Goal: Task Accomplishment & Management: Use online tool/utility

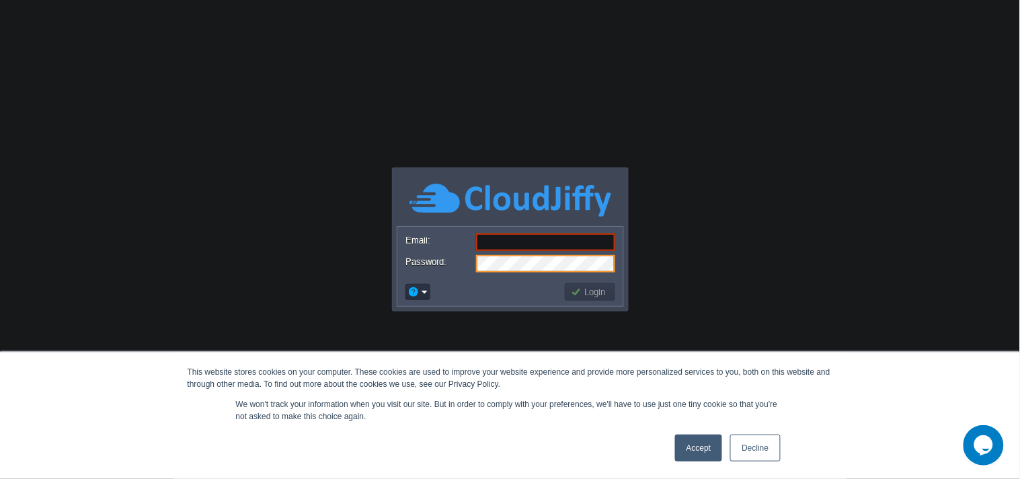
click at [533, 243] on input "Email:" at bounding box center [545, 241] width 139 height 17
paste input "[EMAIL_ADDRESS][DOMAIN_NAME]"
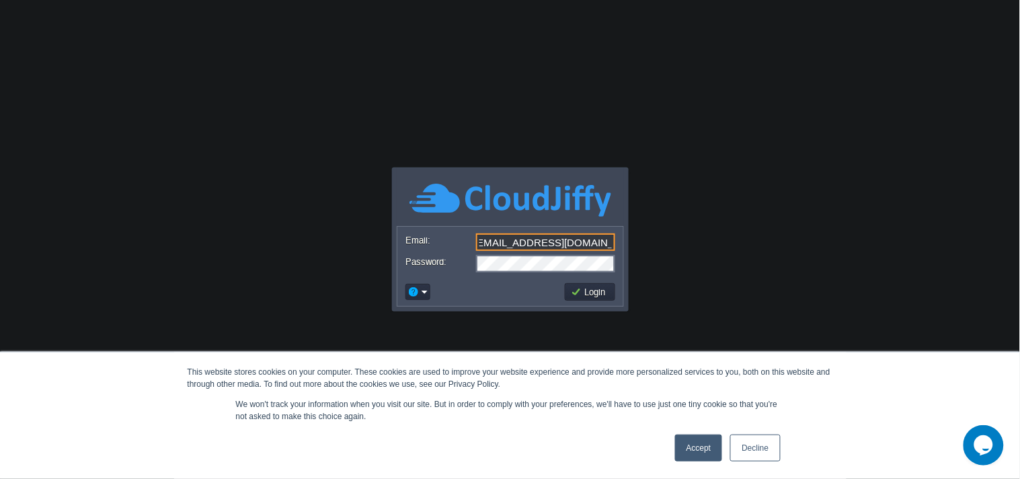
type input "[EMAIL_ADDRESS][DOMAIN_NAME]"
click at [717, 450] on link "Accept" at bounding box center [699, 447] width 48 height 27
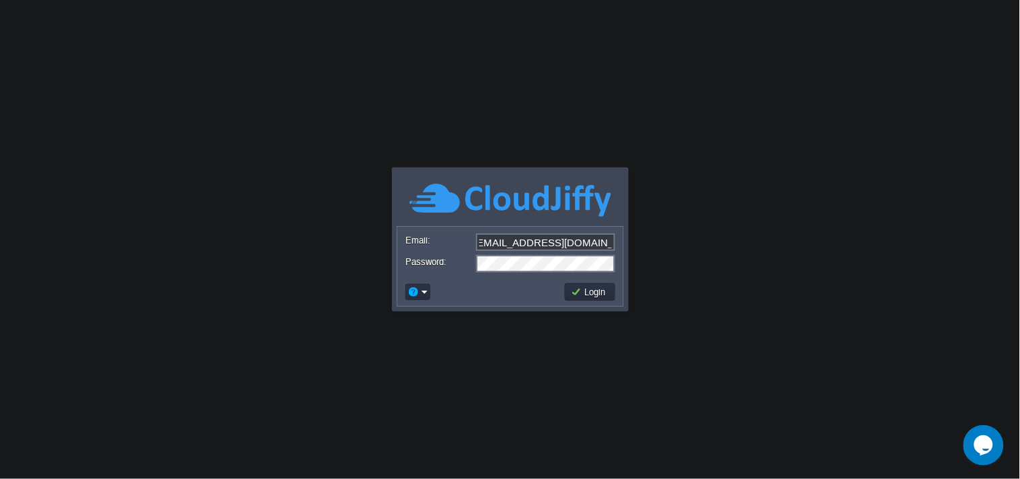
scroll to position [0, 0]
click at [590, 289] on button "Login" at bounding box center [590, 292] width 39 height 12
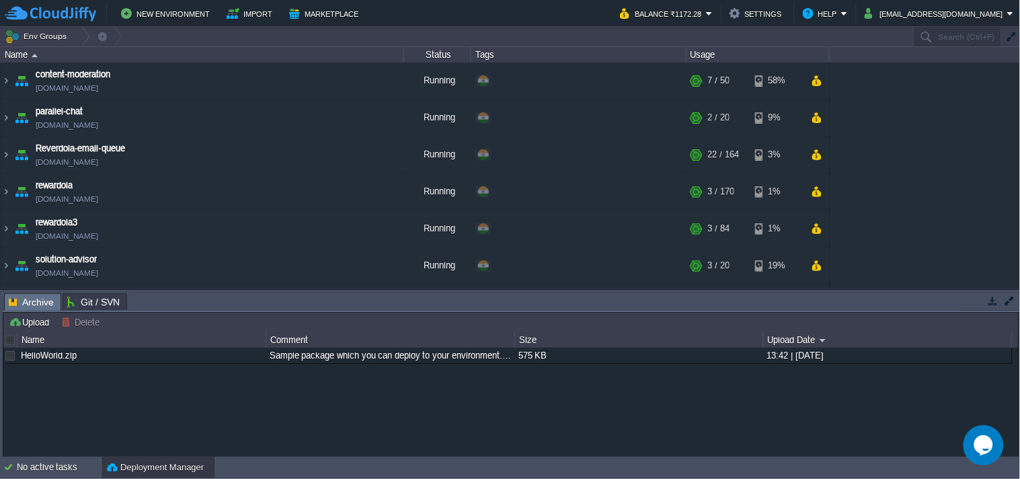
click at [990, 301] on button "button" at bounding box center [993, 300] width 12 height 12
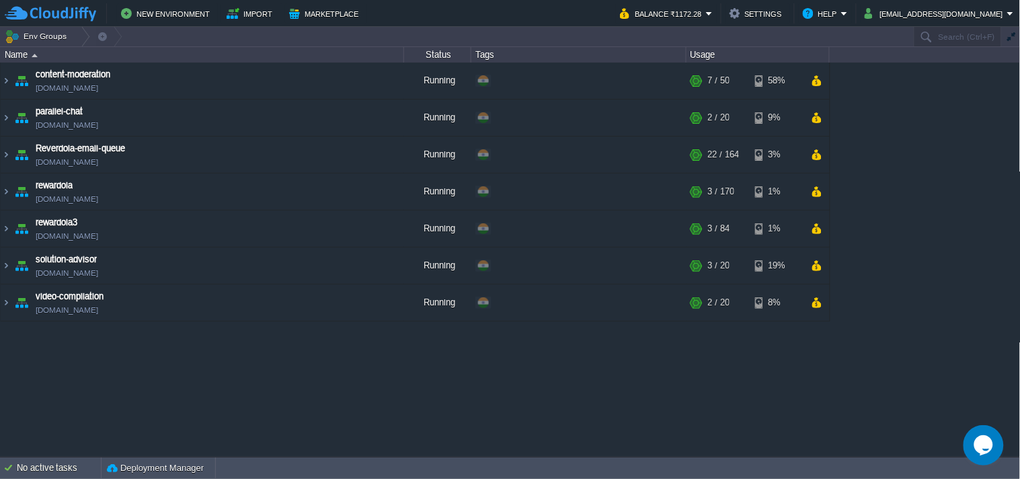
click at [0, 118] on table "content-moderation [DOMAIN_NAME] Running + Add to Env Group RAM 12% CPU 1% 7 / …" at bounding box center [415, 192] width 830 height 259
click at [2, 117] on img at bounding box center [6, 117] width 11 height 36
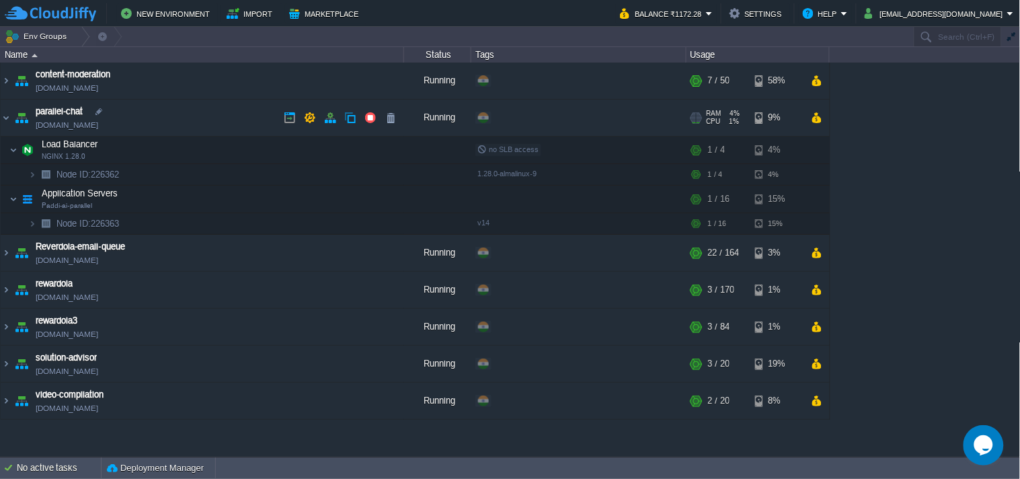
click at [98, 123] on link "[DOMAIN_NAME]" at bounding box center [67, 124] width 63 height 13
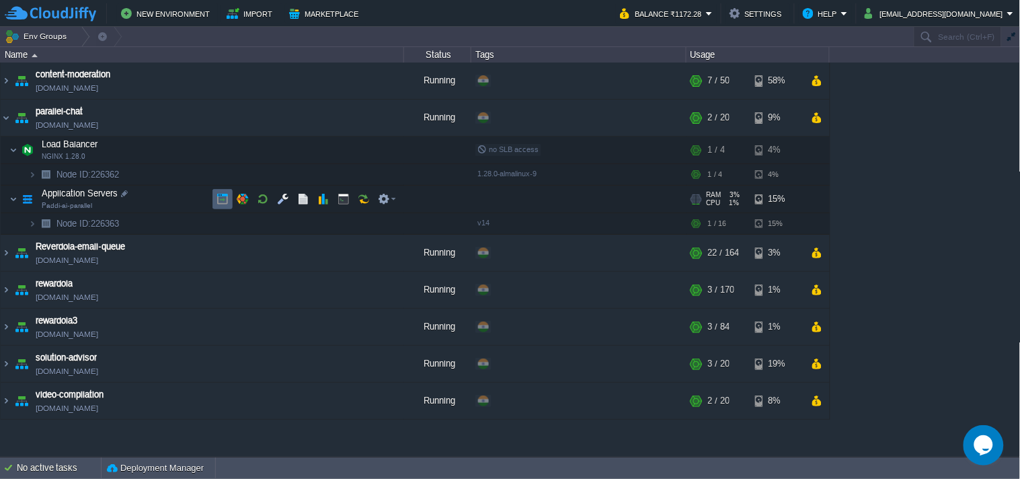
click at [223, 200] on button "button" at bounding box center [222, 199] width 12 height 12
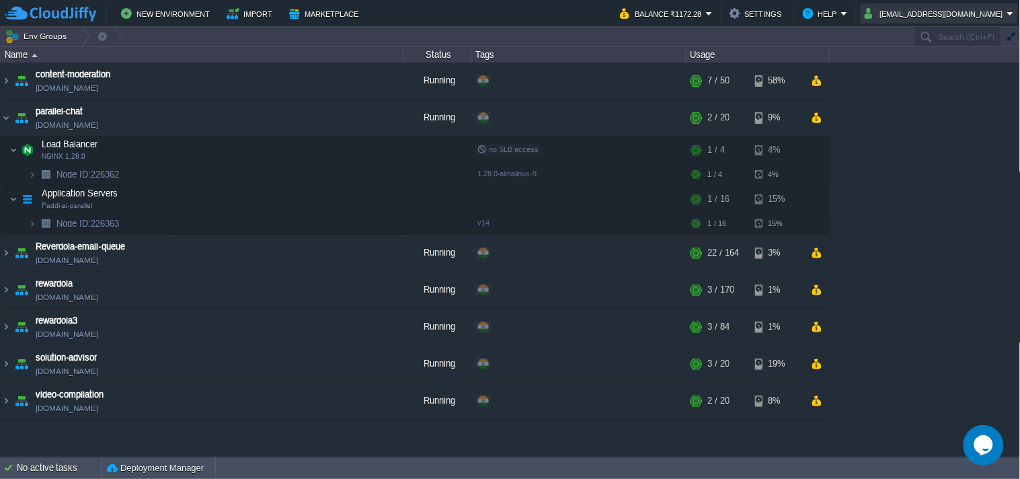
click at [877, 17] on button "[EMAIL_ADDRESS][DOMAIN_NAME]" at bounding box center [936, 13] width 143 height 16
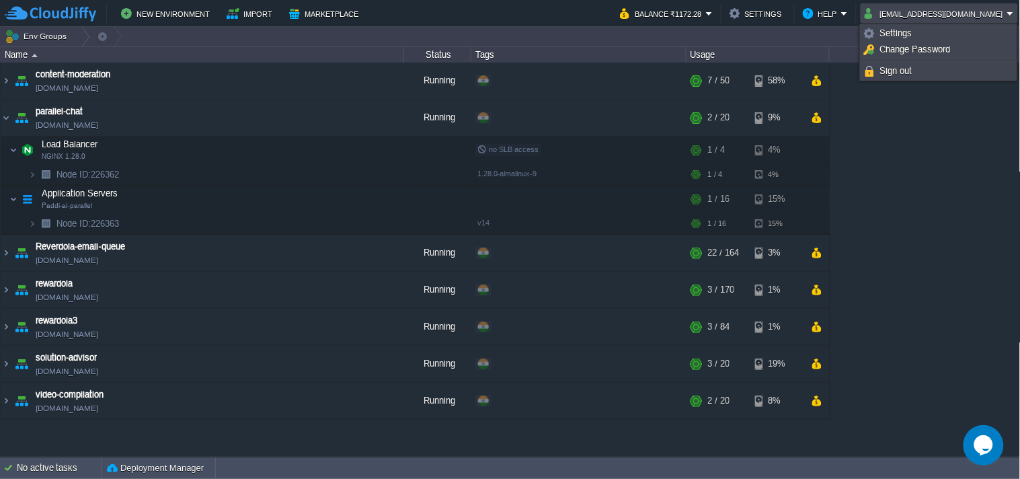
click at [689, 21] on button "Balance ₹1172.28" at bounding box center [663, 13] width 86 height 16
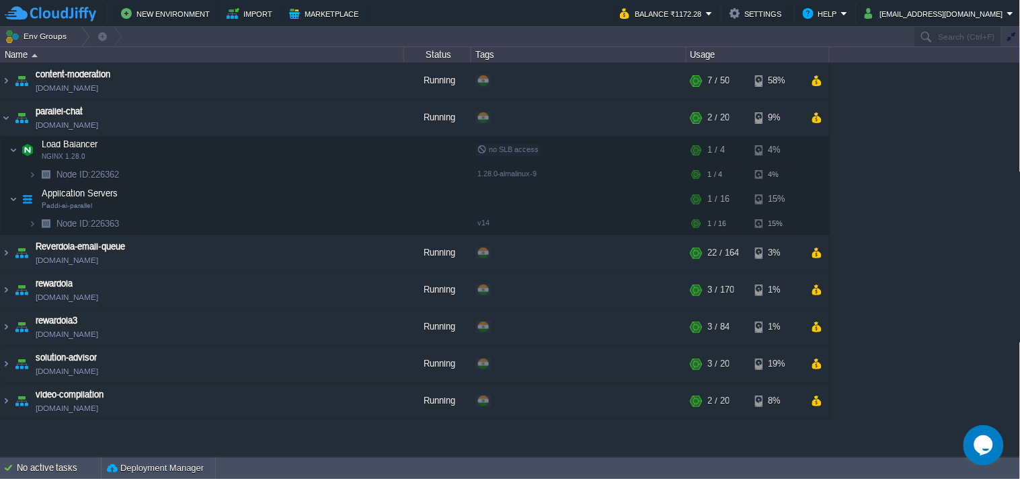
click at [683, 21] on button "Balance ₹1172.28" at bounding box center [663, 13] width 86 height 16
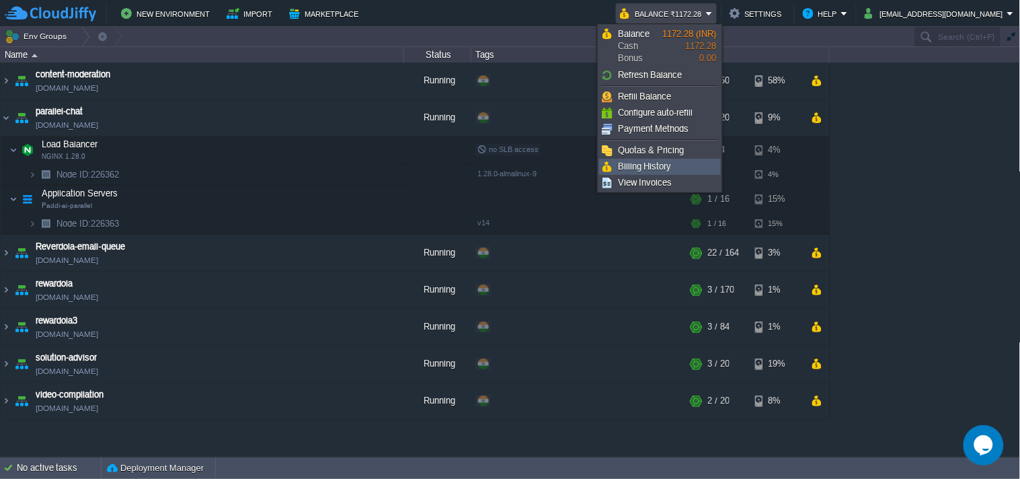
click at [684, 168] on link "Billing History" at bounding box center [660, 166] width 120 height 15
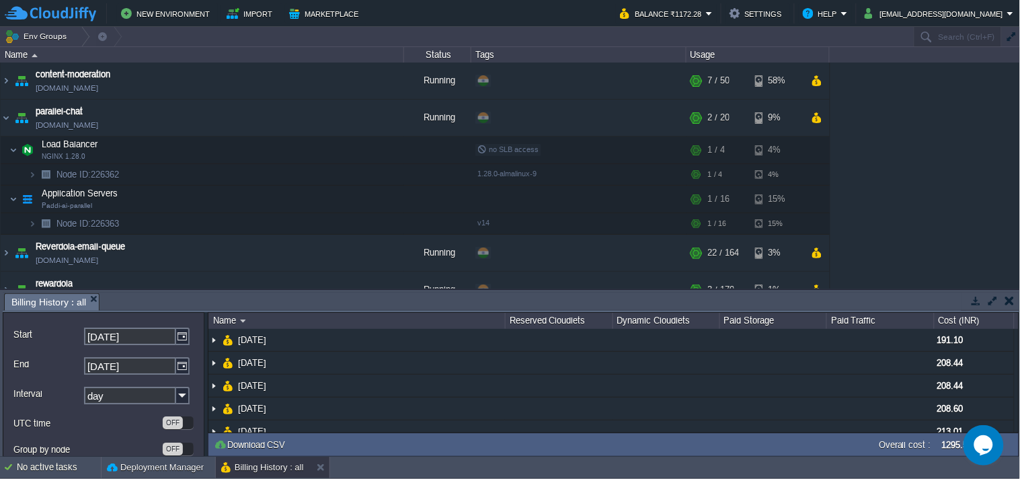
click at [976, 301] on button "button" at bounding box center [976, 300] width 12 height 12
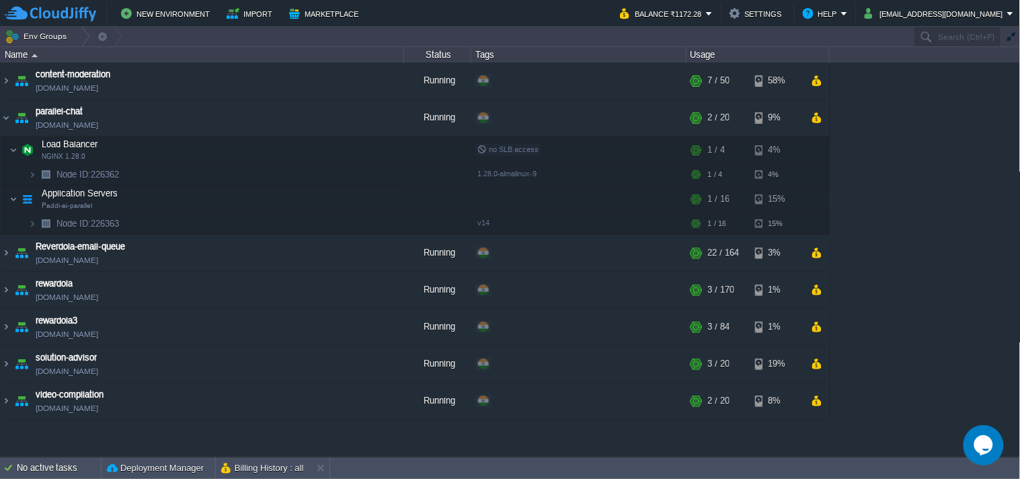
click at [930, 256] on div "content-moderation [DOMAIN_NAME] Running + Add to Env Group RAM 12% CPU 1% 7 / …" at bounding box center [510, 259] width 1021 height 393
click at [9, 119] on img at bounding box center [6, 117] width 11 height 36
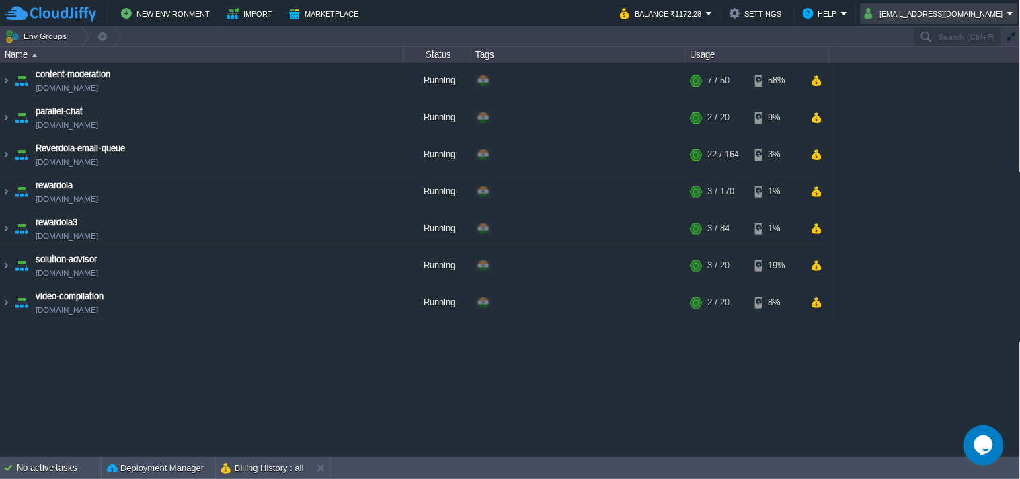
click at [924, 15] on button "[EMAIL_ADDRESS][DOMAIN_NAME]" at bounding box center [936, 13] width 143 height 16
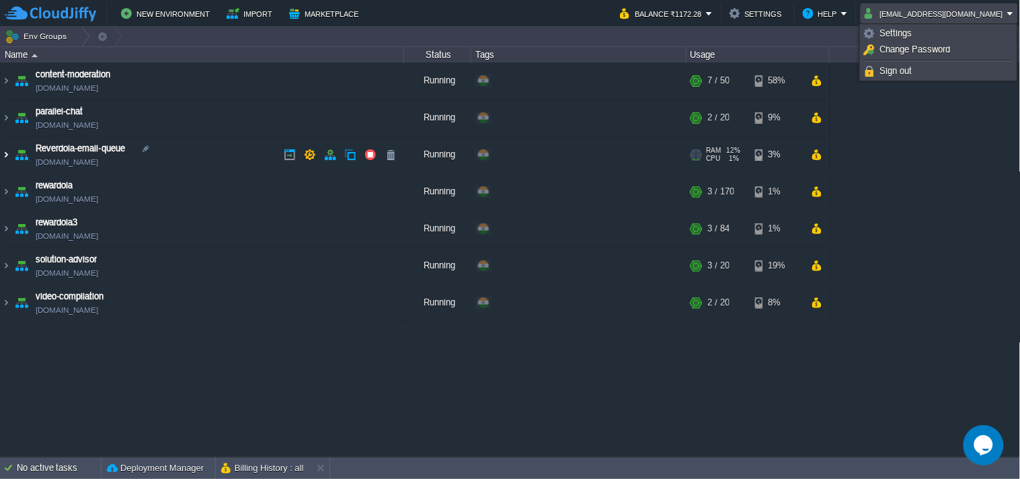
click at [0, 111] on table "content-moderation [DOMAIN_NAME] Running + Add to Env Group RAM 12% CPU 1% 7 / …" at bounding box center [415, 192] width 830 height 259
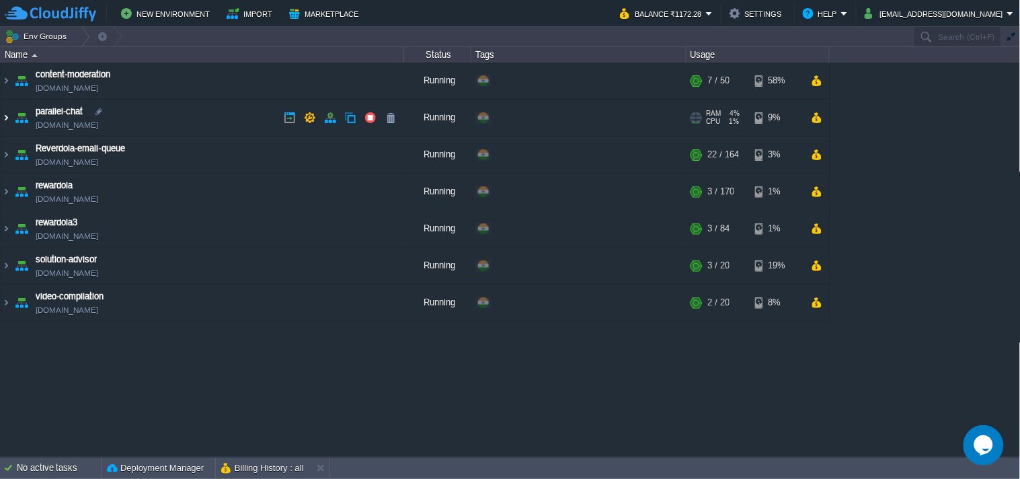
click at [8, 117] on img at bounding box center [6, 117] width 11 height 36
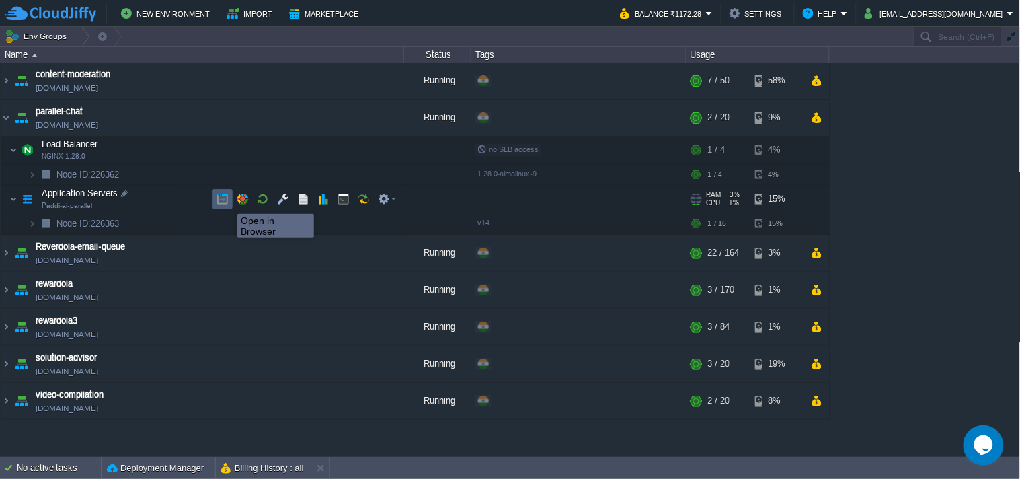
click at [225, 202] on button "button" at bounding box center [222, 199] width 12 height 12
